Goal: Complete application form

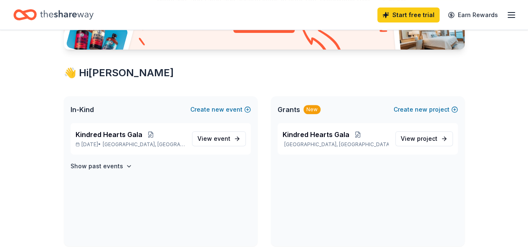
scroll to position [67, 0]
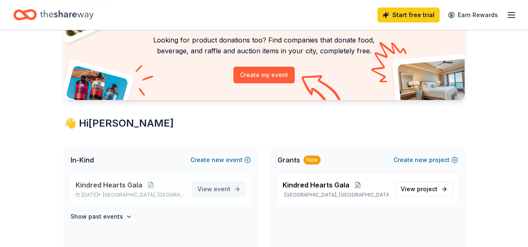
click at [227, 186] on span "event" at bounding box center [222, 189] width 17 height 7
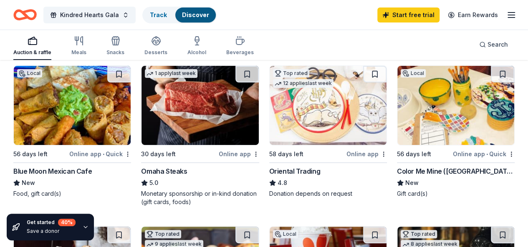
scroll to position [92, 0]
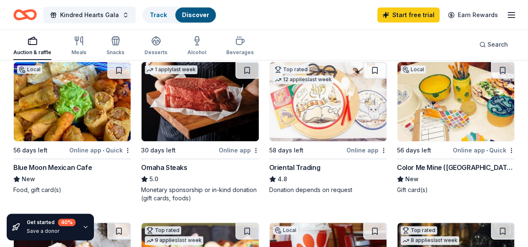
click at [150, 91] on img at bounding box center [199, 101] width 117 height 79
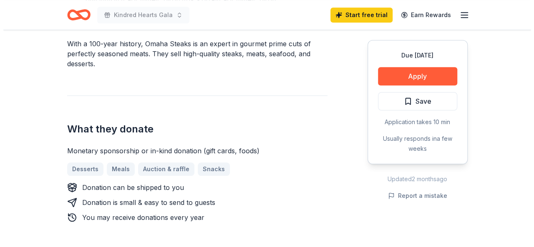
scroll to position [274, 0]
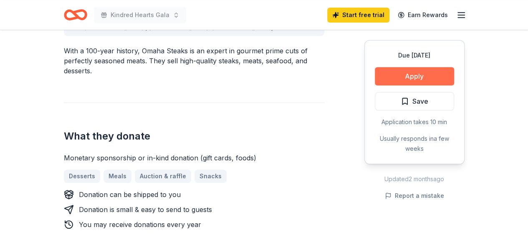
click at [414, 75] on button "Apply" at bounding box center [414, 76] width 79 height 18
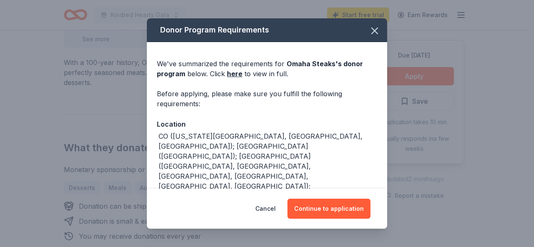
drag, startPoint x: 390, startPoint y: 76, endPoint x: 390, endPoint y: 83, distance: 6.7
click at [390, 83] on div "Donor Program Requirements We've summarized the requirements for Omaha Steaks '…" at bounding box center [267, 123] width 534 height 247
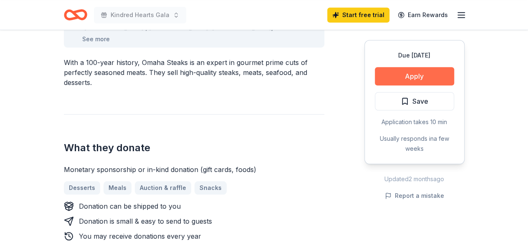
click at [399, 76] on button "Apply" at bounding box center [414, 76] width 79 height 18
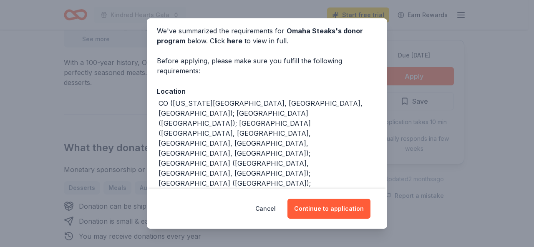
scroll to position [34, 0]
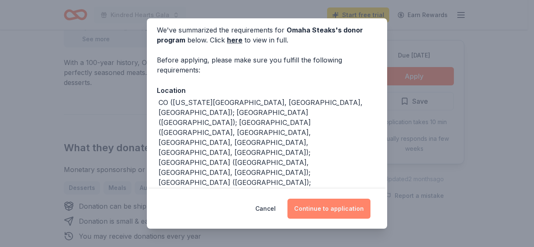
click at [323, 211] on button "Continue to application" at bounding box center [328, 209] width 83 height 20
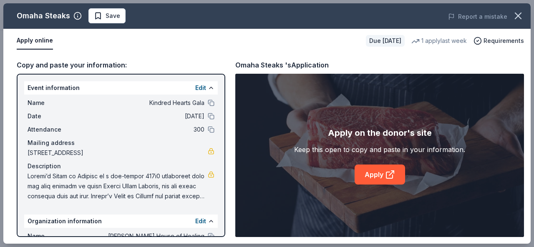
drag, startPoint x: 216, startPoint y: 156, endPoint x: 222, endPoint y: 167, distance: 12.9
click at [218, 198] on div "Event information Edit Name Kindred Hearts Gala Date 11/14/25 Attendance 300 Ma…" at bounding box center [121, 156] width 209 height 164
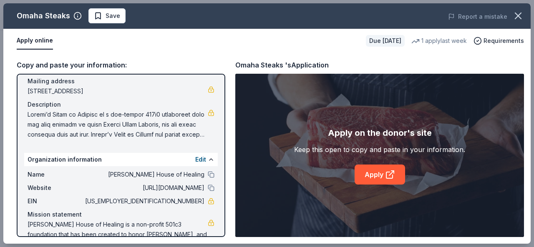
scroll to position [85, 0]
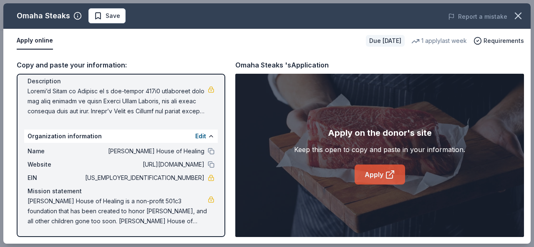
click at [378, 175] on link "Apply" at bounding box center [380, 175] width 50 height 20
